Goal: Navigation & Orientation: Find specific page/section

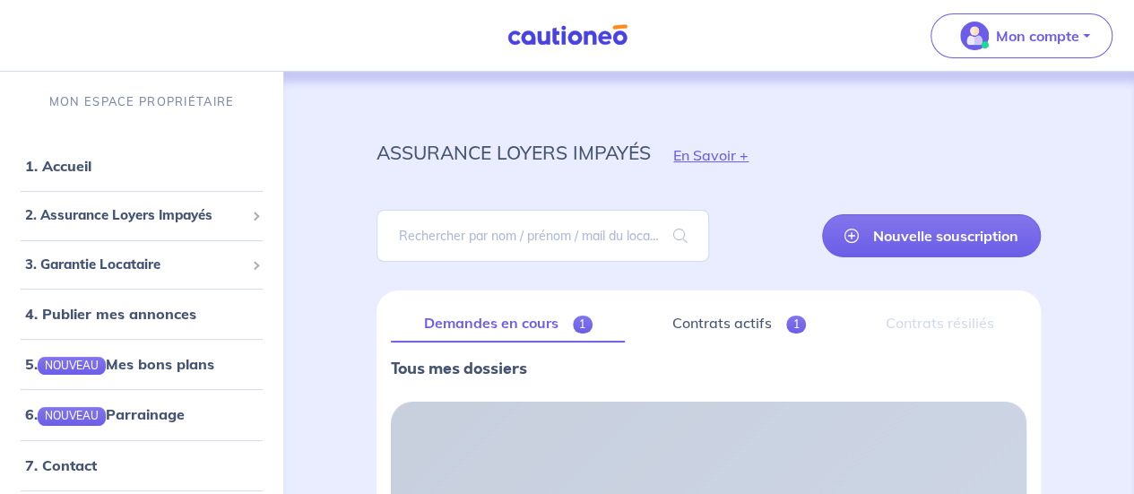
click at [1051, 39] on p "Mon compte" at bounding box center [1037, 36] width 83 height 22
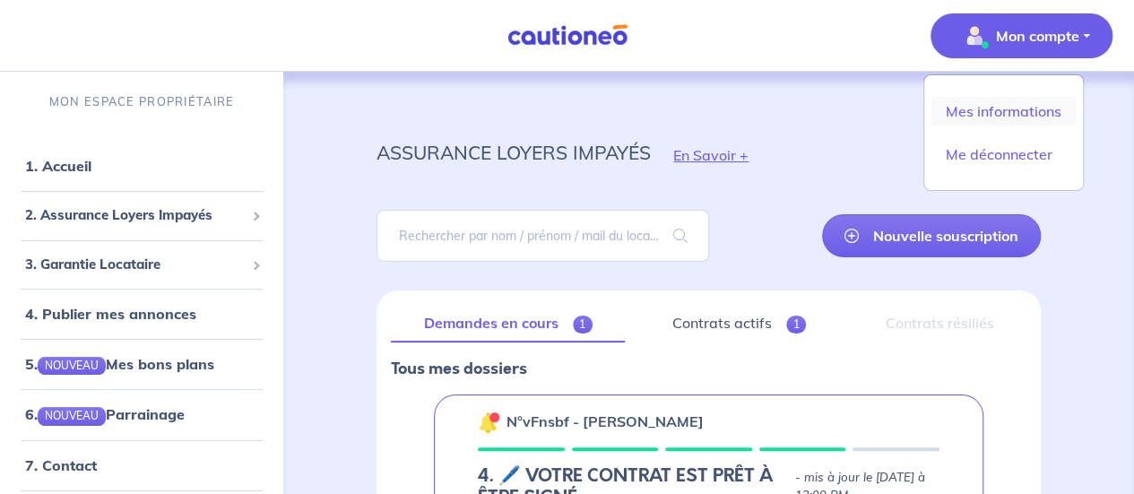
click at [999, 105] on link "Mes informations" at bounding box center [1003, 111] width 144 height 29
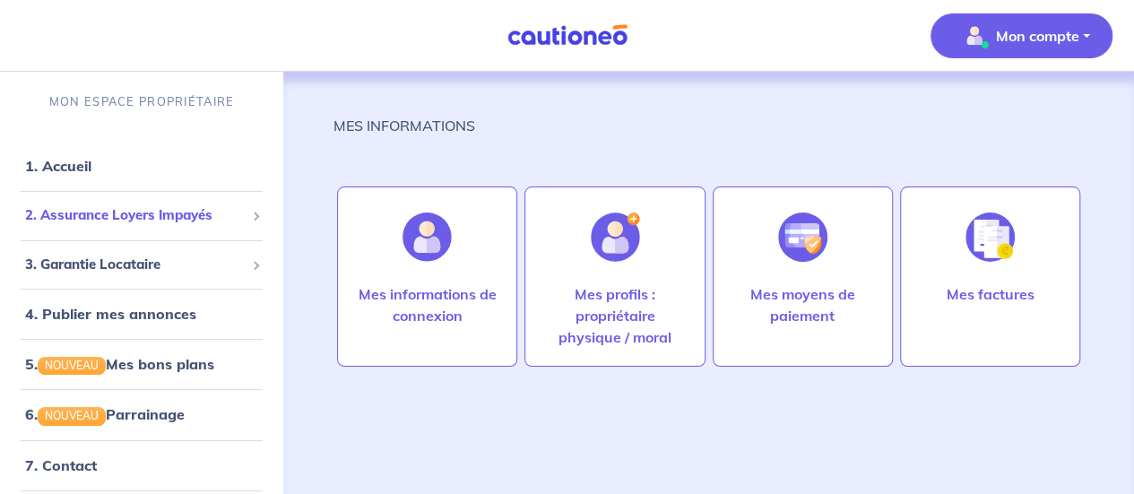
click at [133, 221] on span "2. Assurance Loyers Impayés" at bounding box center [135, 215] width 220 height 21
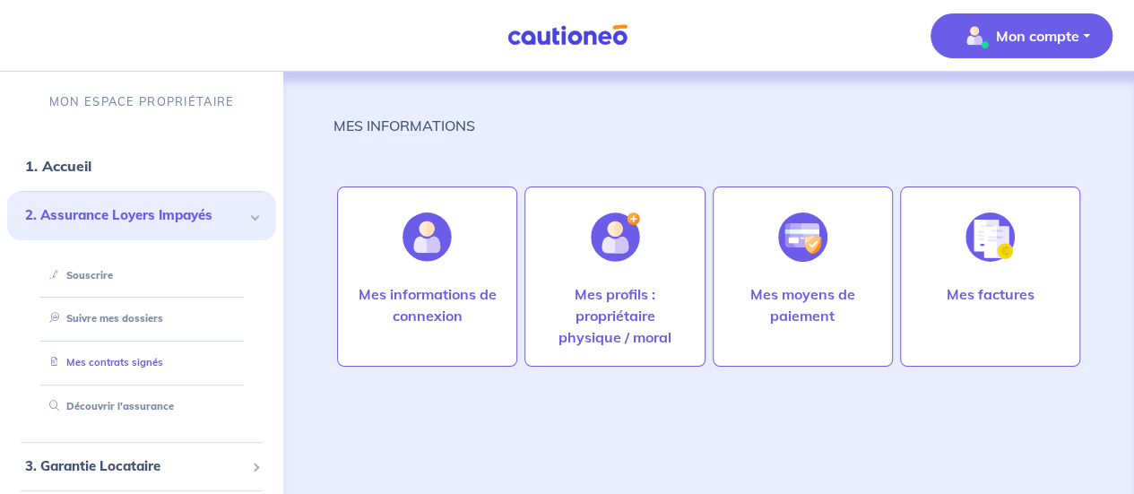
click at [124, 366] on link "Mes contrats signés" at bounding box center [102, 362] width 121 height 13
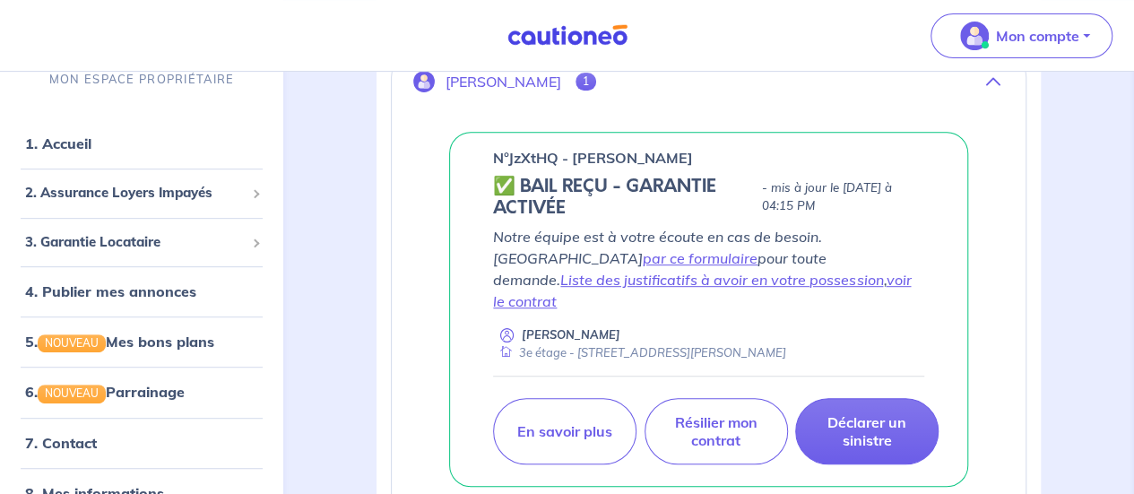
scroll to position [342, 0]
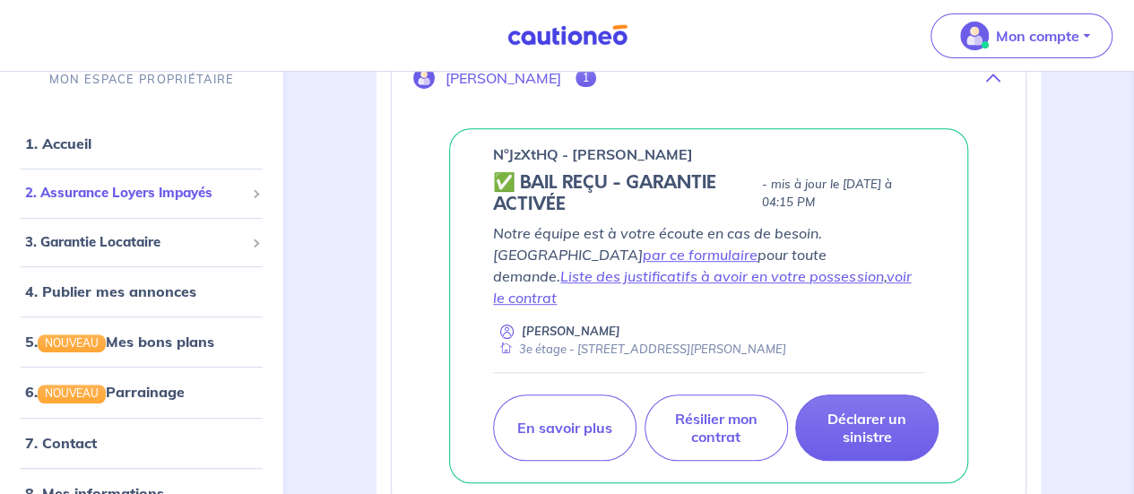
click at [168, 200] on span "2. Assurance Loyers Impayés" at bounding box center [135, 193] width 220 height 21
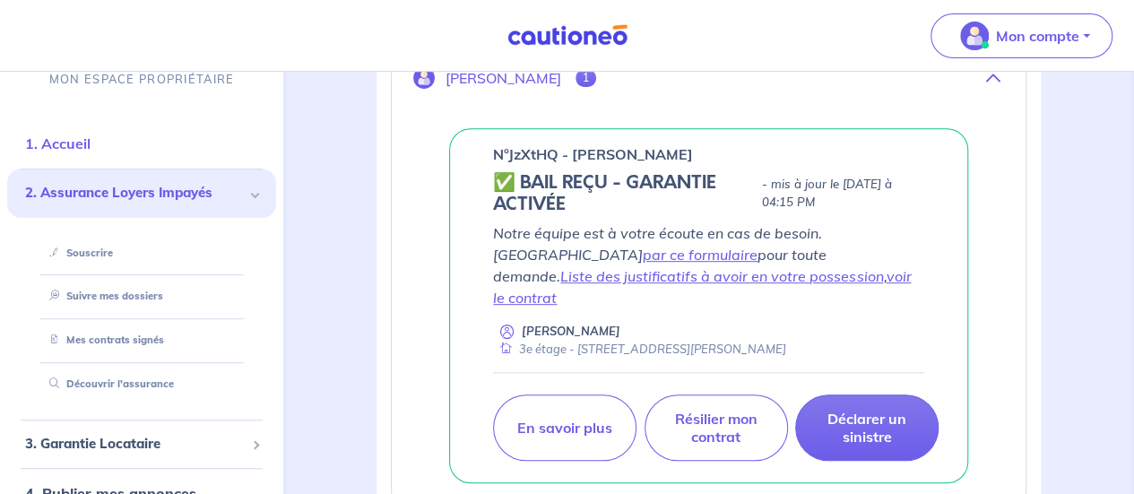
click at [75, 134] on link "1. Accueil" at bounding box center [57, 143] width 65 height 18
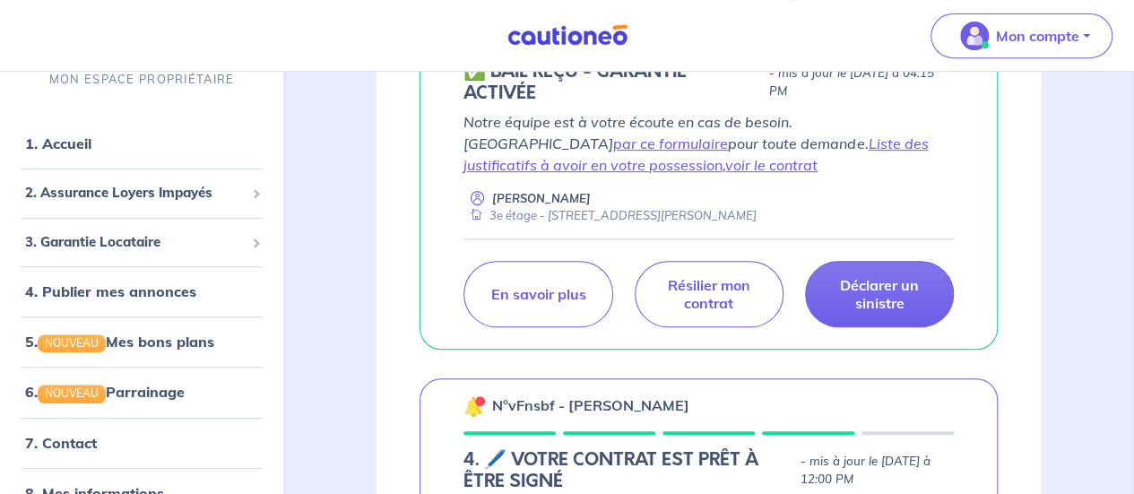
scroll to position [377, 0]
click at [711, 145] on link "Liste des justificatifs à avoir en votre possession" at bounding box center [695, 154] width 464 height 39
